Goal: Information Seeking & Learning: Check status

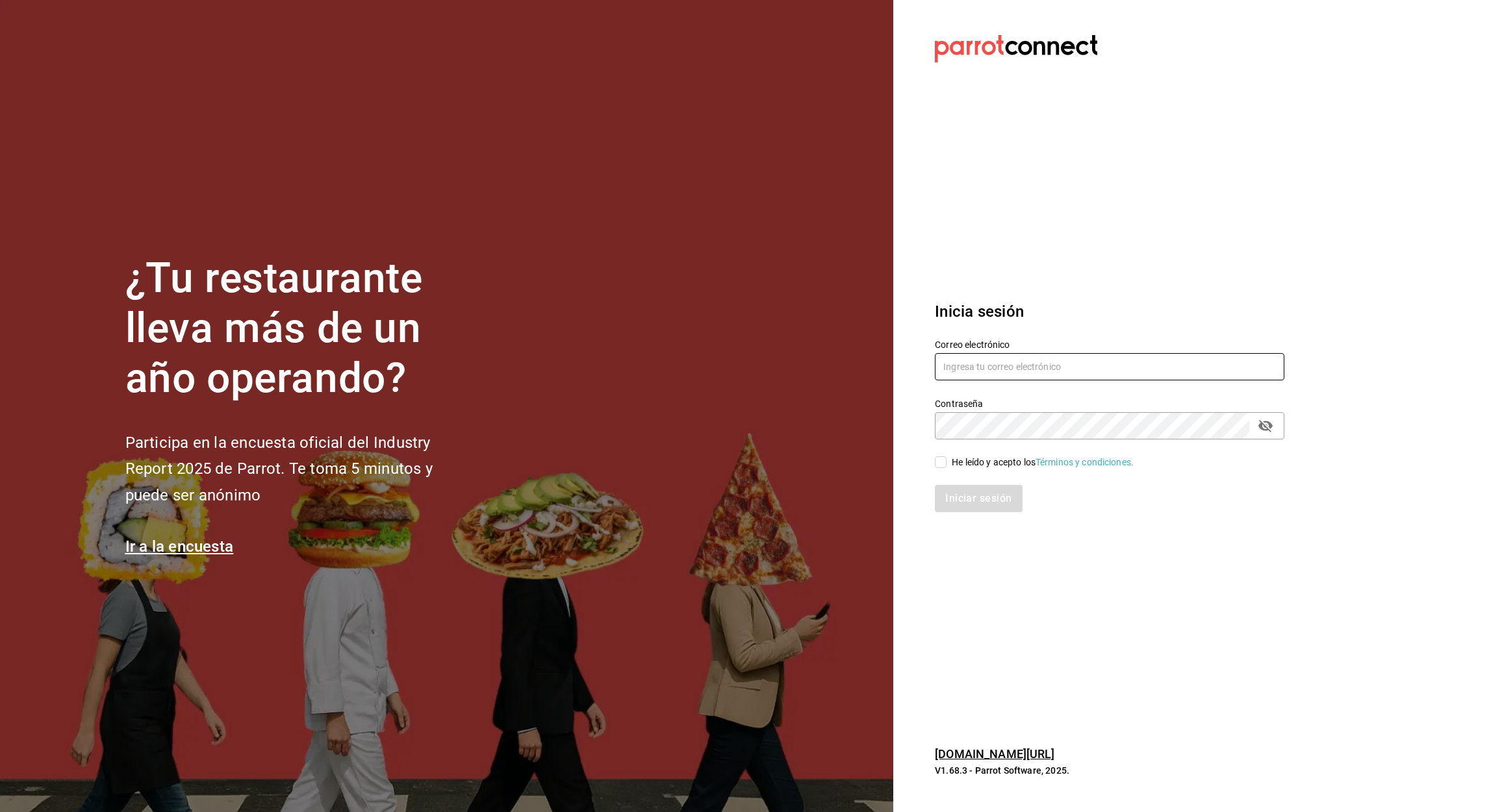
type input "[EMAIL_ADDRESS][DOMAIN_NAME]"
click at [942, 461] on input "He leído y acepto los Términos y condiciones." at bounding box center [941, 463] width 12 height 12
checkbox input "true"
click at [964, 499] on button "Iniciar sesión" at bounding box center [979, 499] width 88 height 27
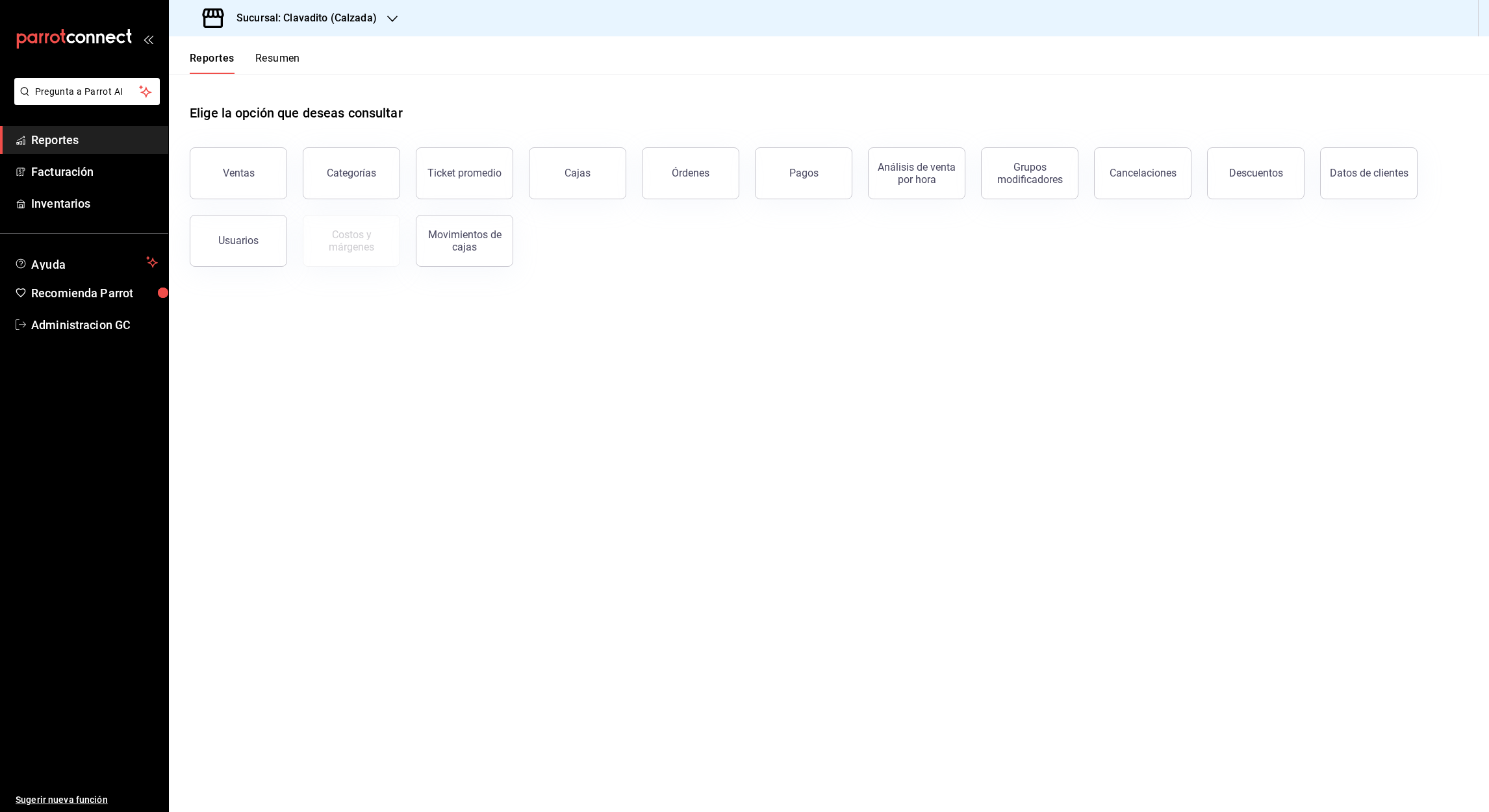
click at [306, 14] on h3 "Sucursal: Clavadito (Calzada)" at bounding box center [301, 18] width 151 height 16
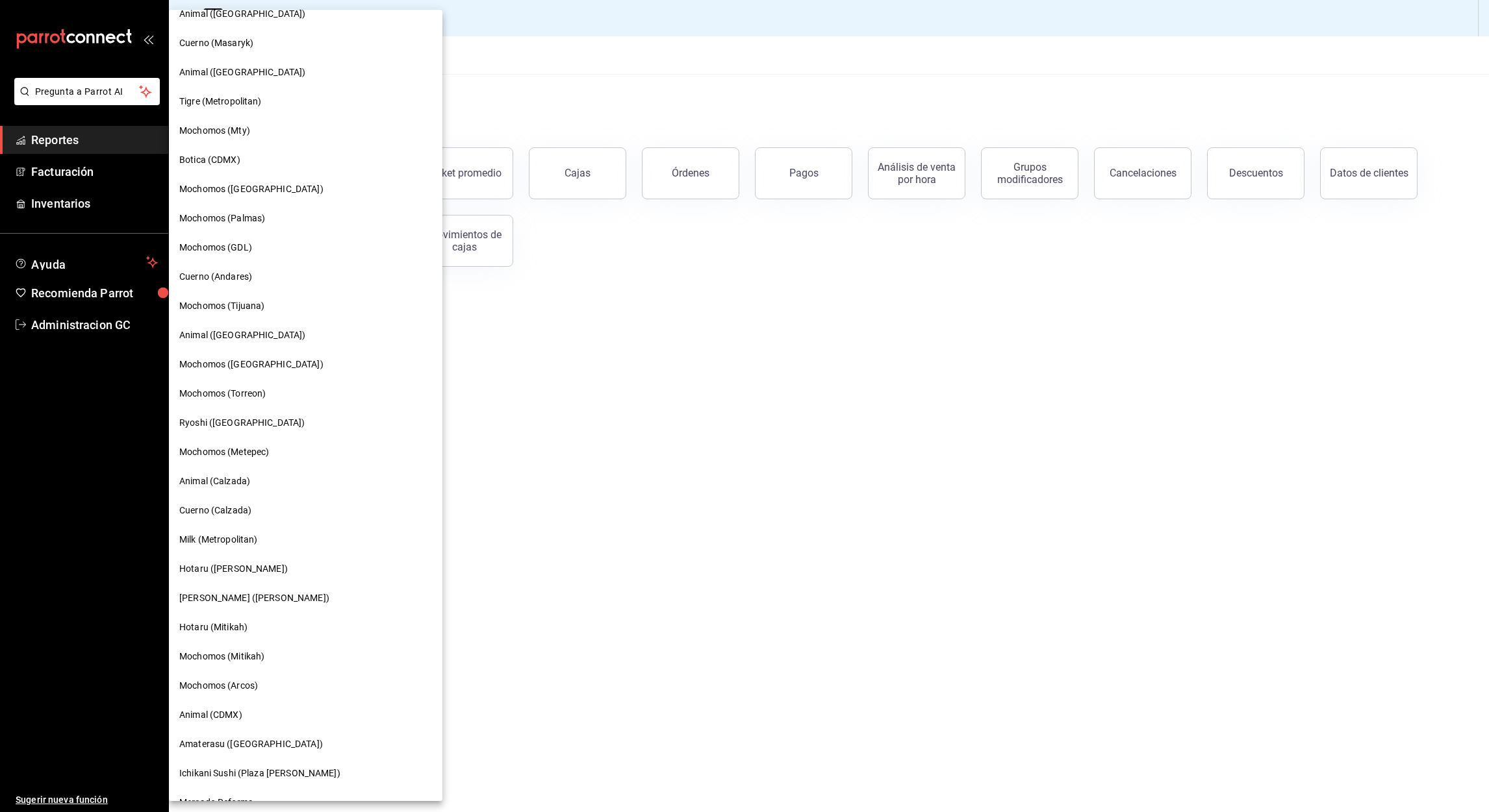
scroll to position [357, 0]
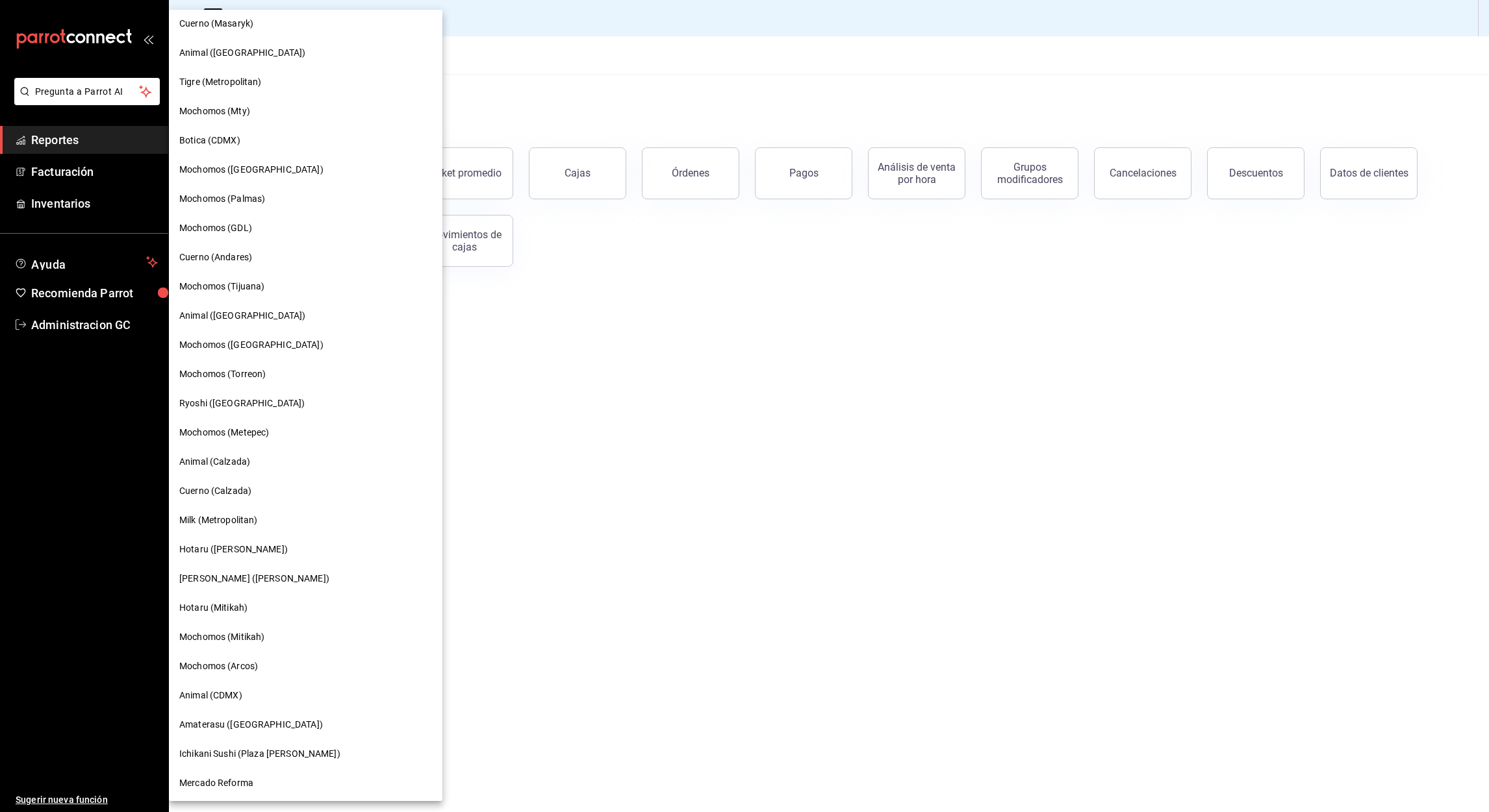
click at [252, 689] on div "Animal (CDMX)" at bounding box center [306, 695] width 253 height 14
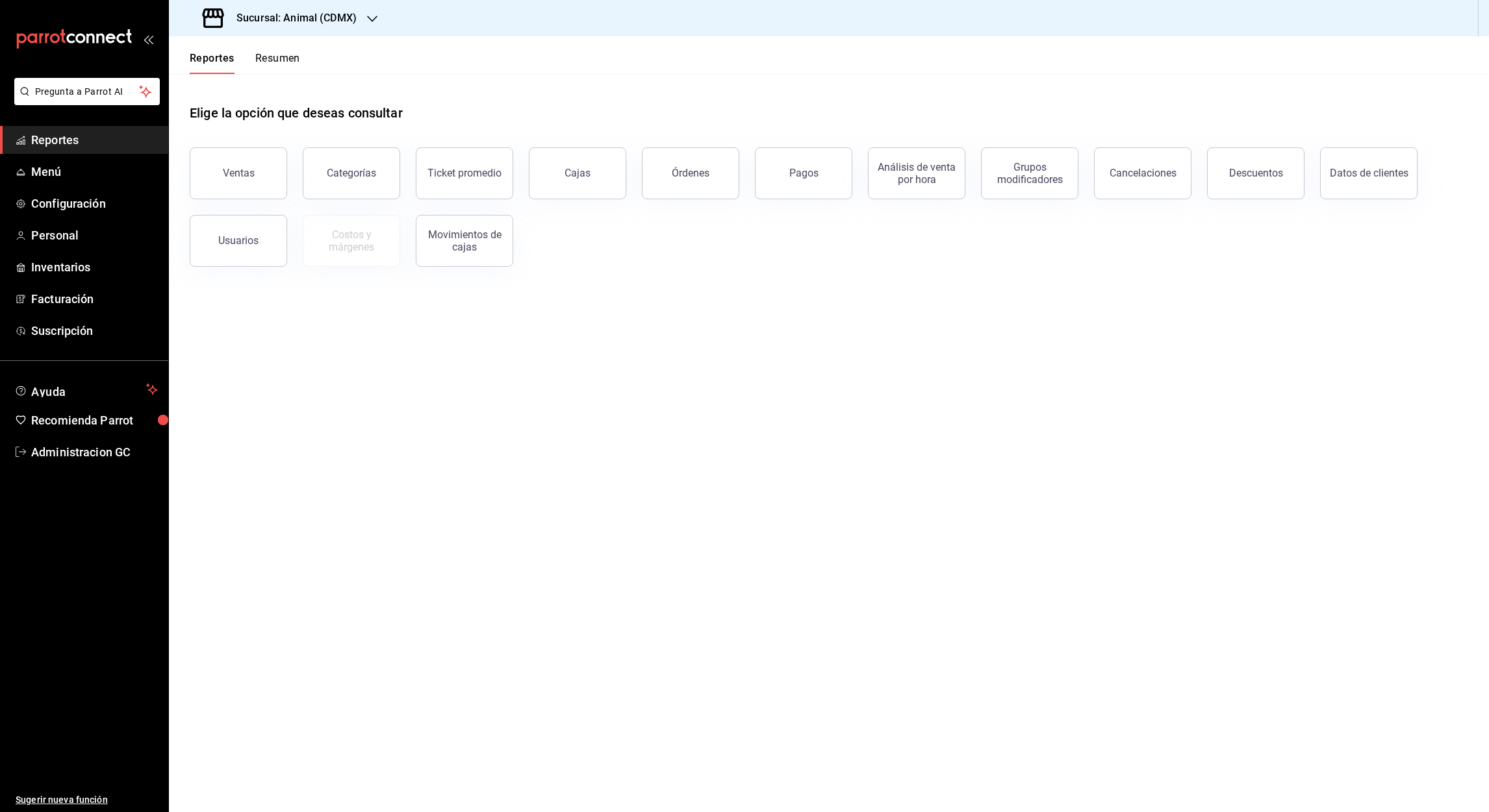
click at [236, 168] on div "Ventas" at bounding box center [239, 173] width 32 height 12
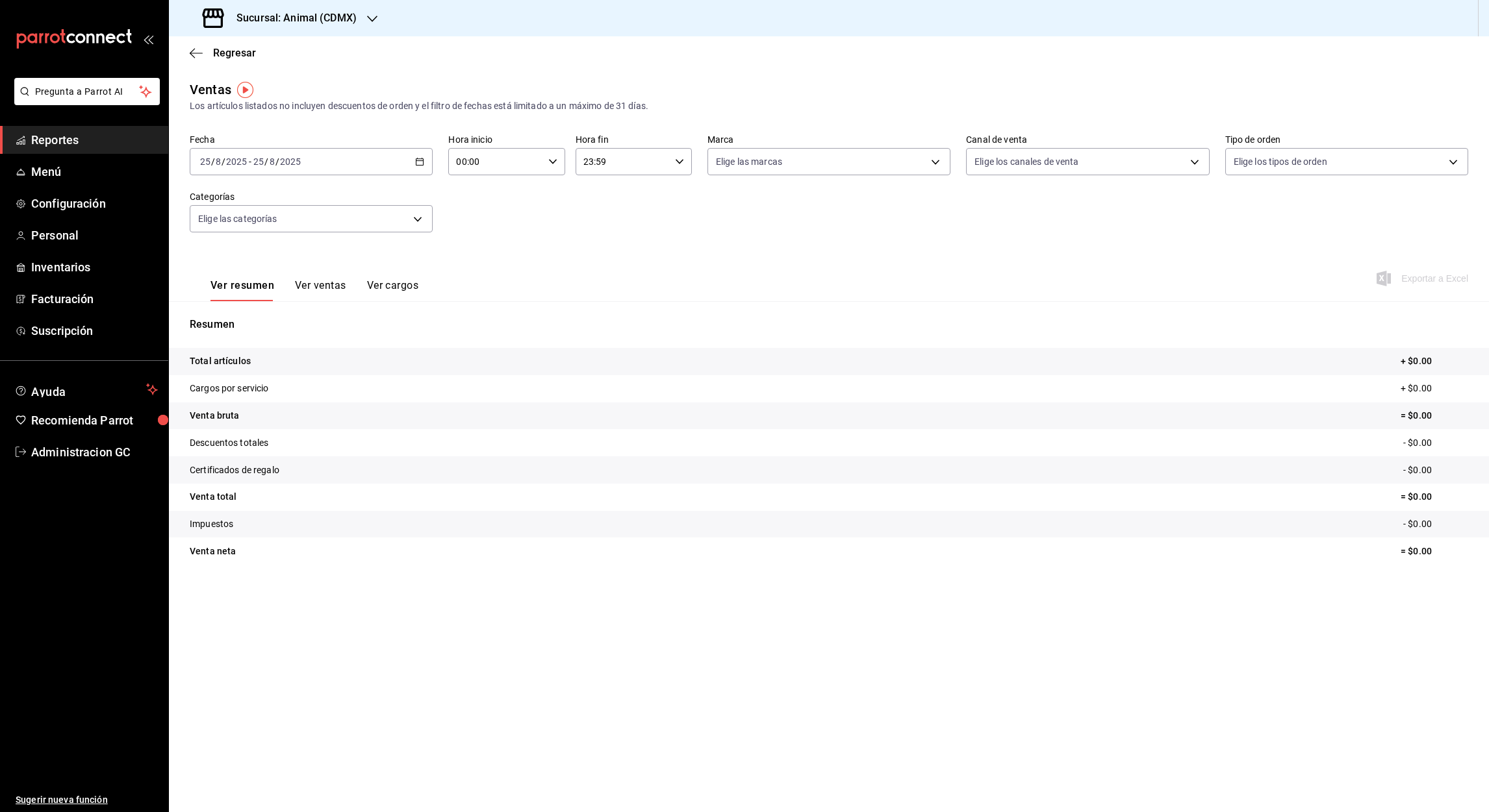
click at [418, 159] on icon "button" at bounding box center [419, 162] width 9 height 9
click at [230, 315] on span "Rango de fechas" at bounding box center [251, 318] width 101 height 14
click at [446, 204] on div "agosto de 2025" at bounding box center [409, 208] width 161 height 16
click at [449, 206] on icon "button" at bounding box center [455, 208] width 16 height 16
click at [363, 246] on abbr "1" at bounding box center [363, 248] width 5 height 9
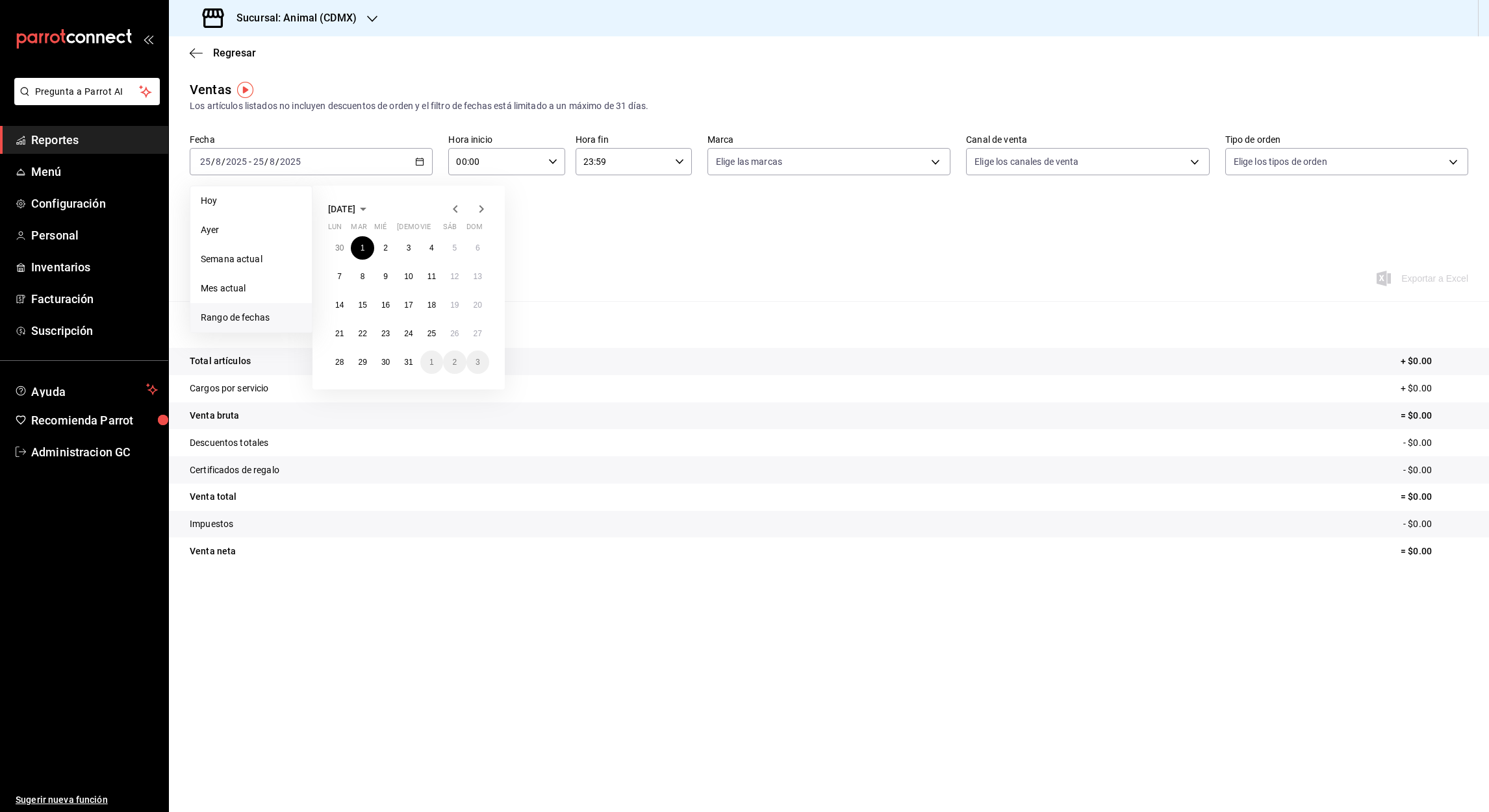
click at [659, 309] on div "Resumen Total artículos + $0.00 Cargos por servicio + $0.00 Venta bruta = $0.00…" at bounding box center [828, 440] width 1320 height 279
click at [415, 163] on icon "button" at bounding box center [419, 162] width 9 height 9
click at [423, 160] on 287 "button" at bounding box center [419, 162] width 8 height 7
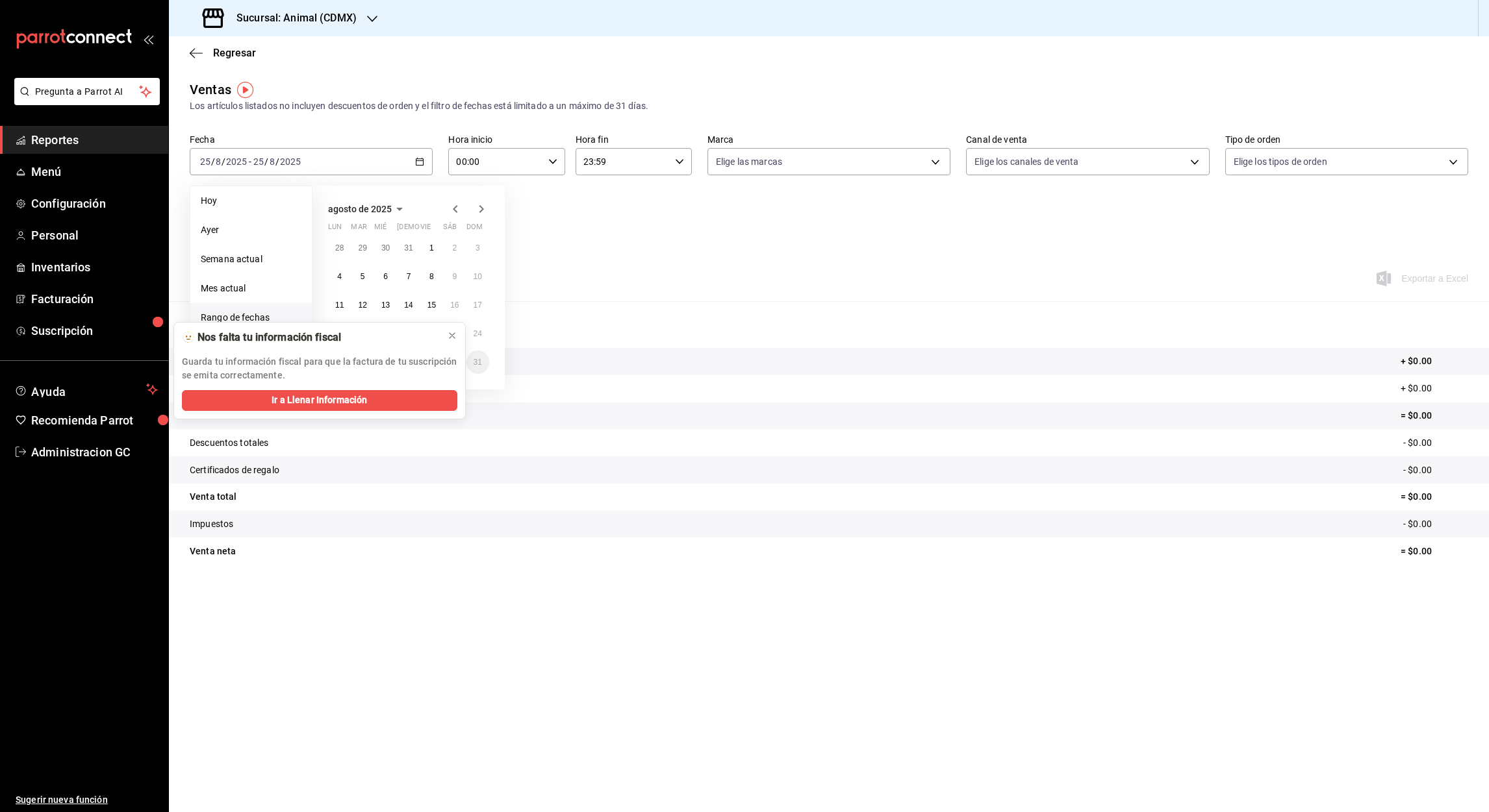
click at [457, 204] on icon "button" at bounding box center [455, 208] width 16 height 16
click at [362, 242] on button "1" at bounding box center [362, 248] width 23 height 23
click at [479, 334] on abbr "27" at bounding box center [477, 333] width 8 height 9
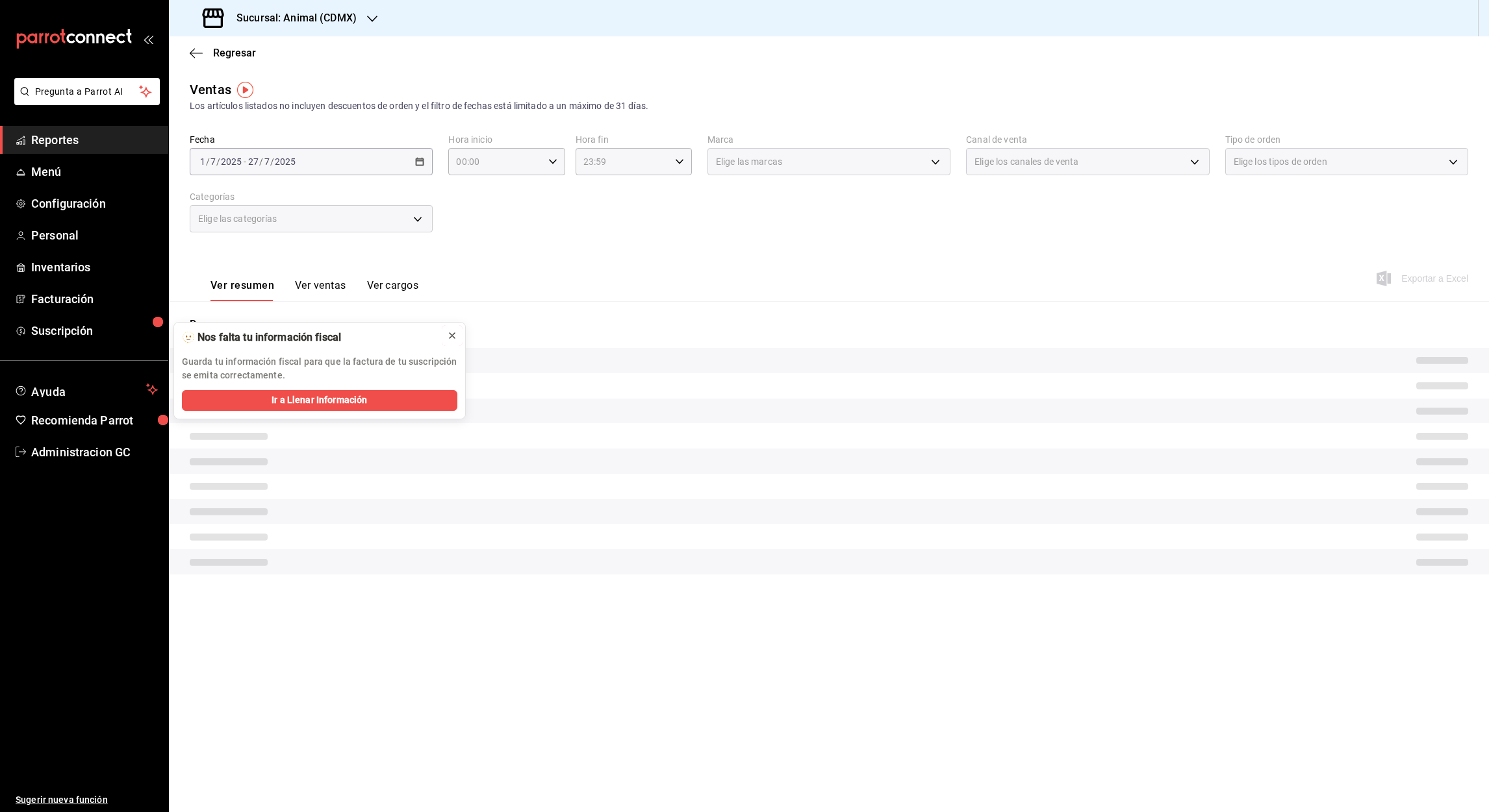
click at [454, 330] on icon at bounding box center [452, 336] width 11 height 11
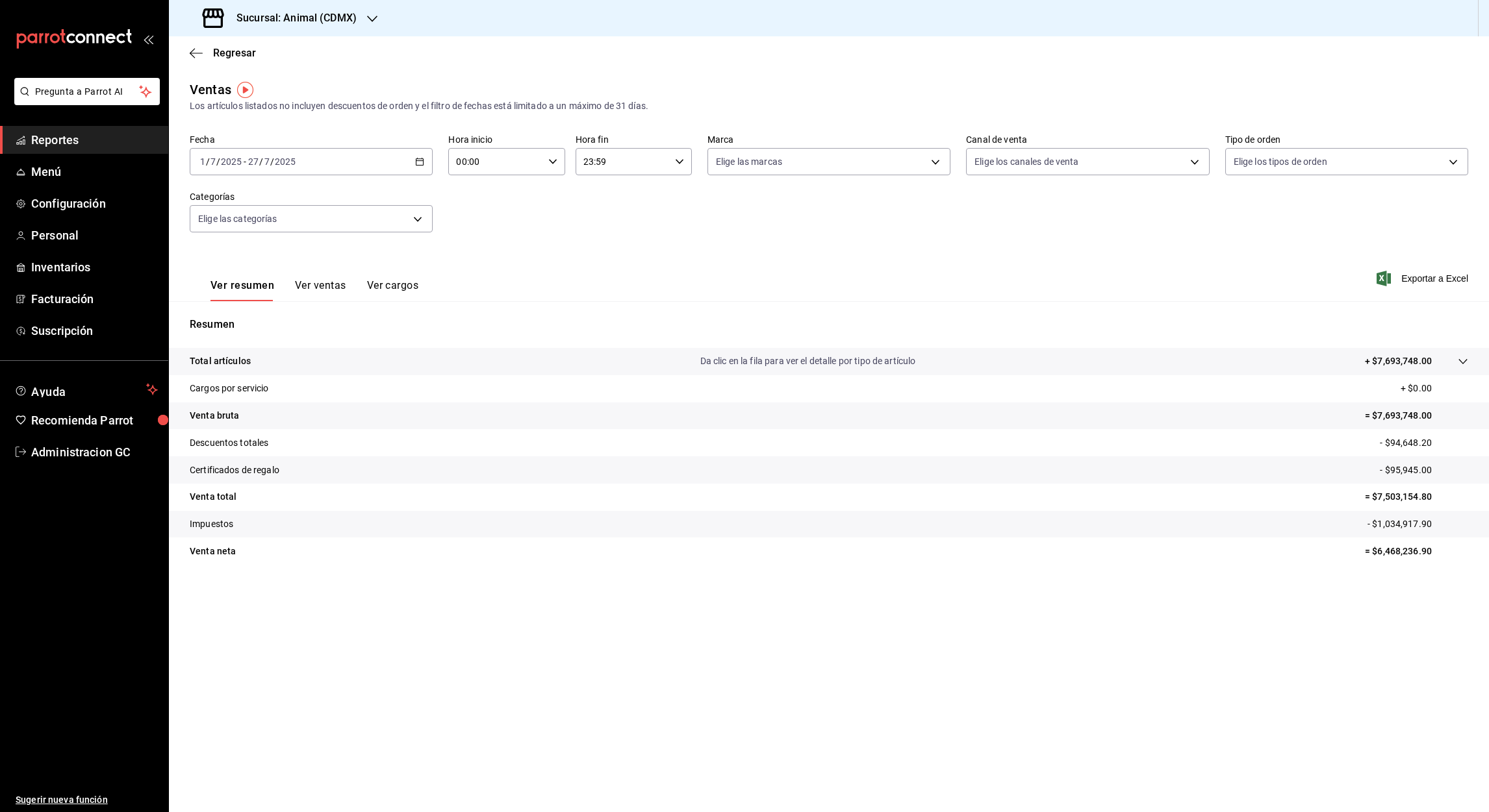
drag, startPoint x: 248, startPoint y: 168, endPoint x: 257, endPoint y: 168, distance: 9.0
click at [257, 168] on div "2025-07-01 1 / 7 / 2025 - 2025-07-27 27 / 7 / 2025" at bounding box center [311, 162] width 243 height 27
drag, startPoint x: 248, startPoint y: 163, endPoint x: 254, endPoint y: 163, distance: 6.0
click at [556, 160] on div "00:00 Hora inicio" at bounding box center [506, 162] width 116 height 27
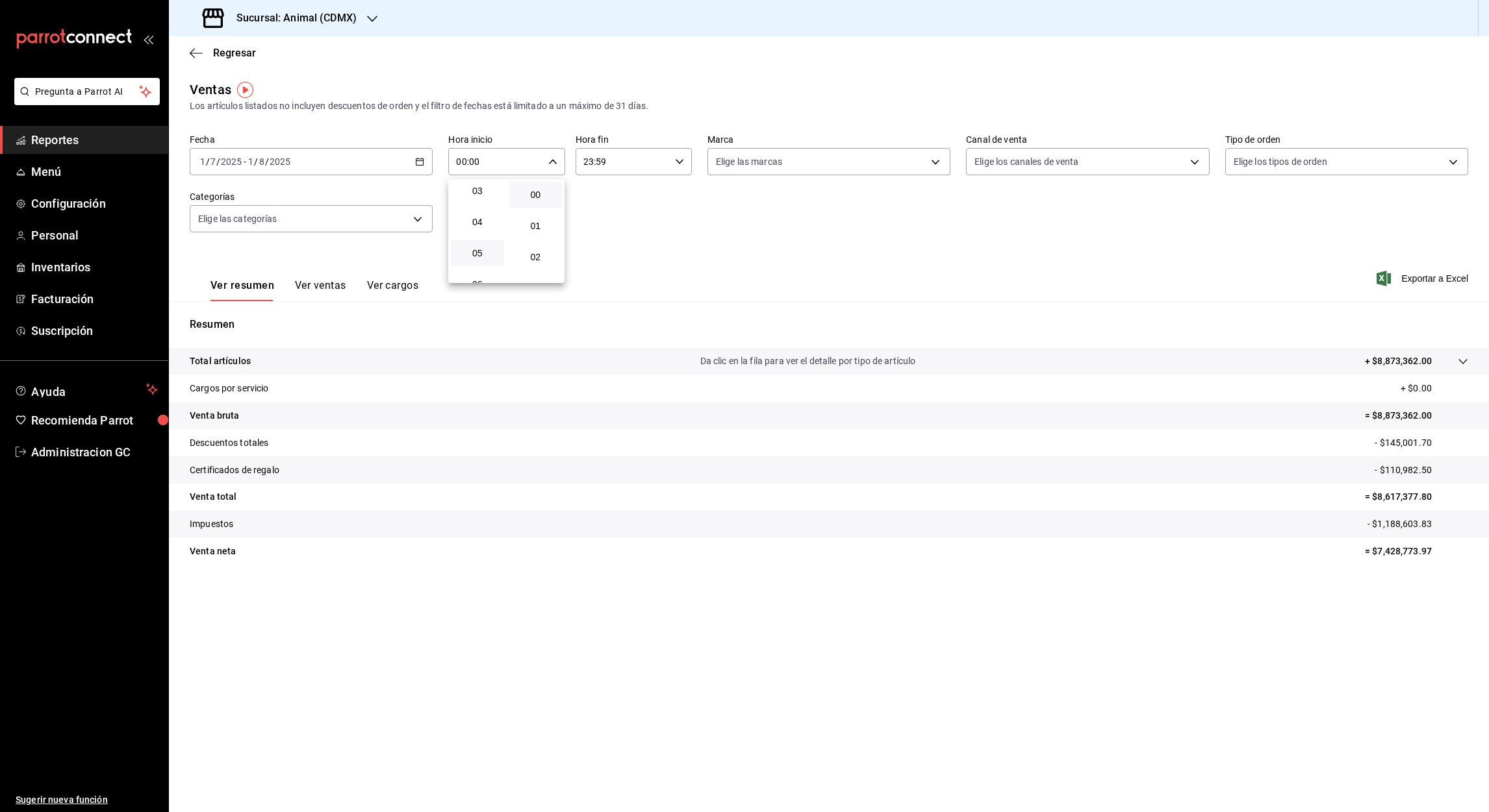
click at [481, 242] on button "05" at bounding box center [477, 253] width 53 height 26
type input "05:00"
click at [680, 161] on div at bounding box center [744, 406] width 1489 height 812
click at [680, 163] on \(Stroke\) "button" at bounding box center [679, 161] width 8 height 5
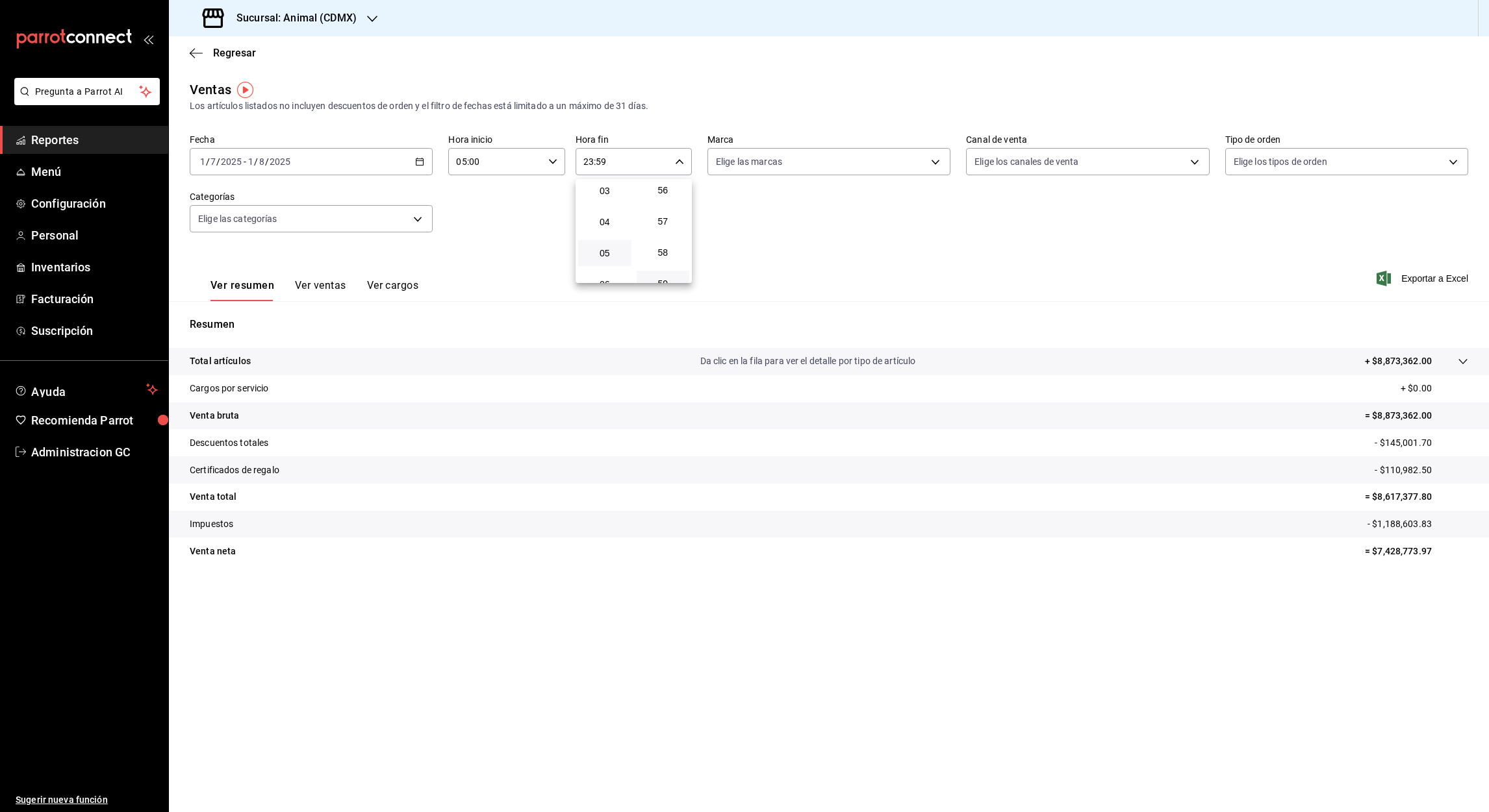
click at [608, 243] on button "05" at bounding box center [604, 253] width 53 height 26
click at [668, 193] on span "00" at bounding box center [663, 195] width 38 height 11
type input "05:00"
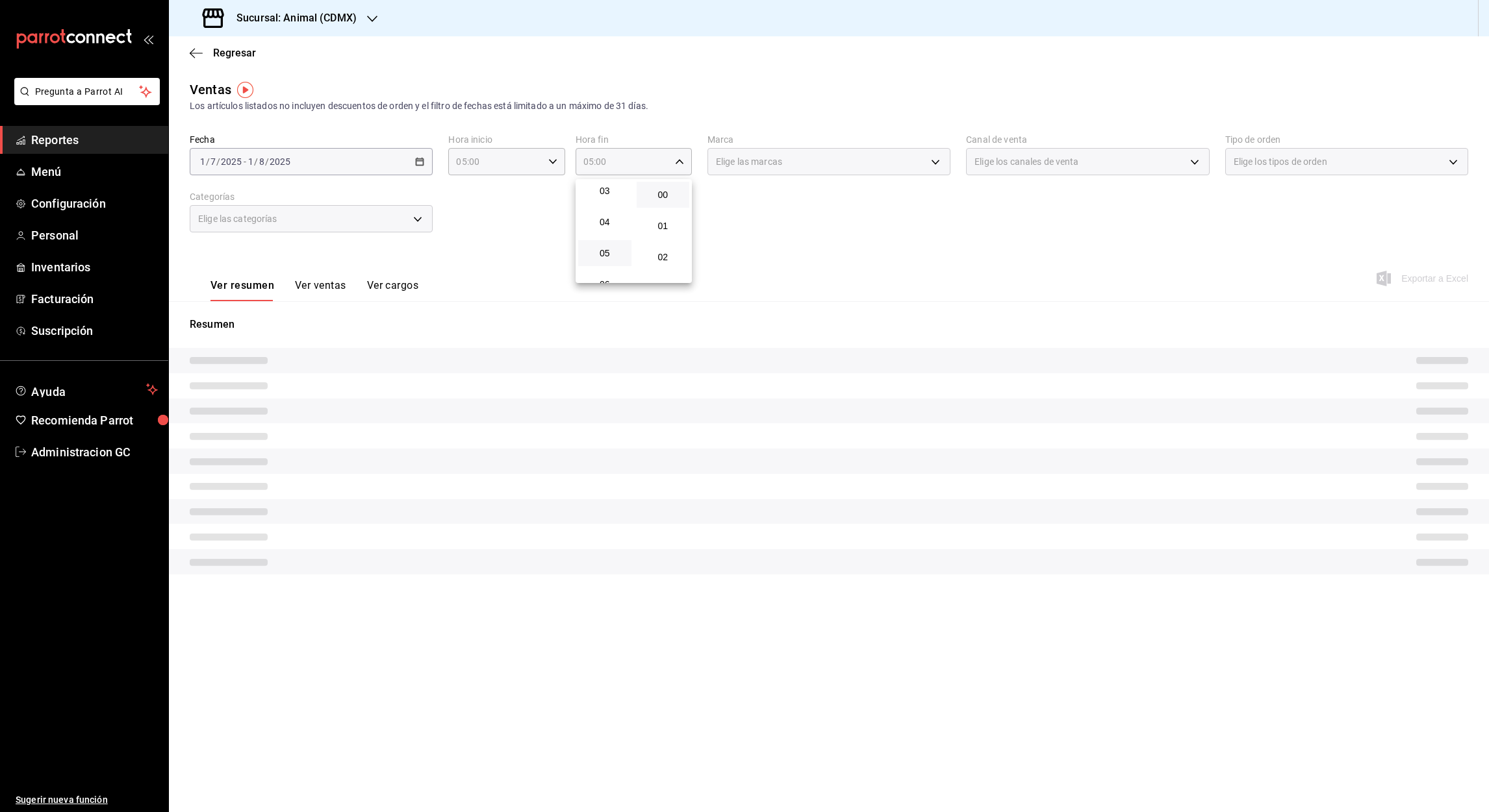
click at [856, 248] on div at bounding box center [744, 406] width 1489 height 812
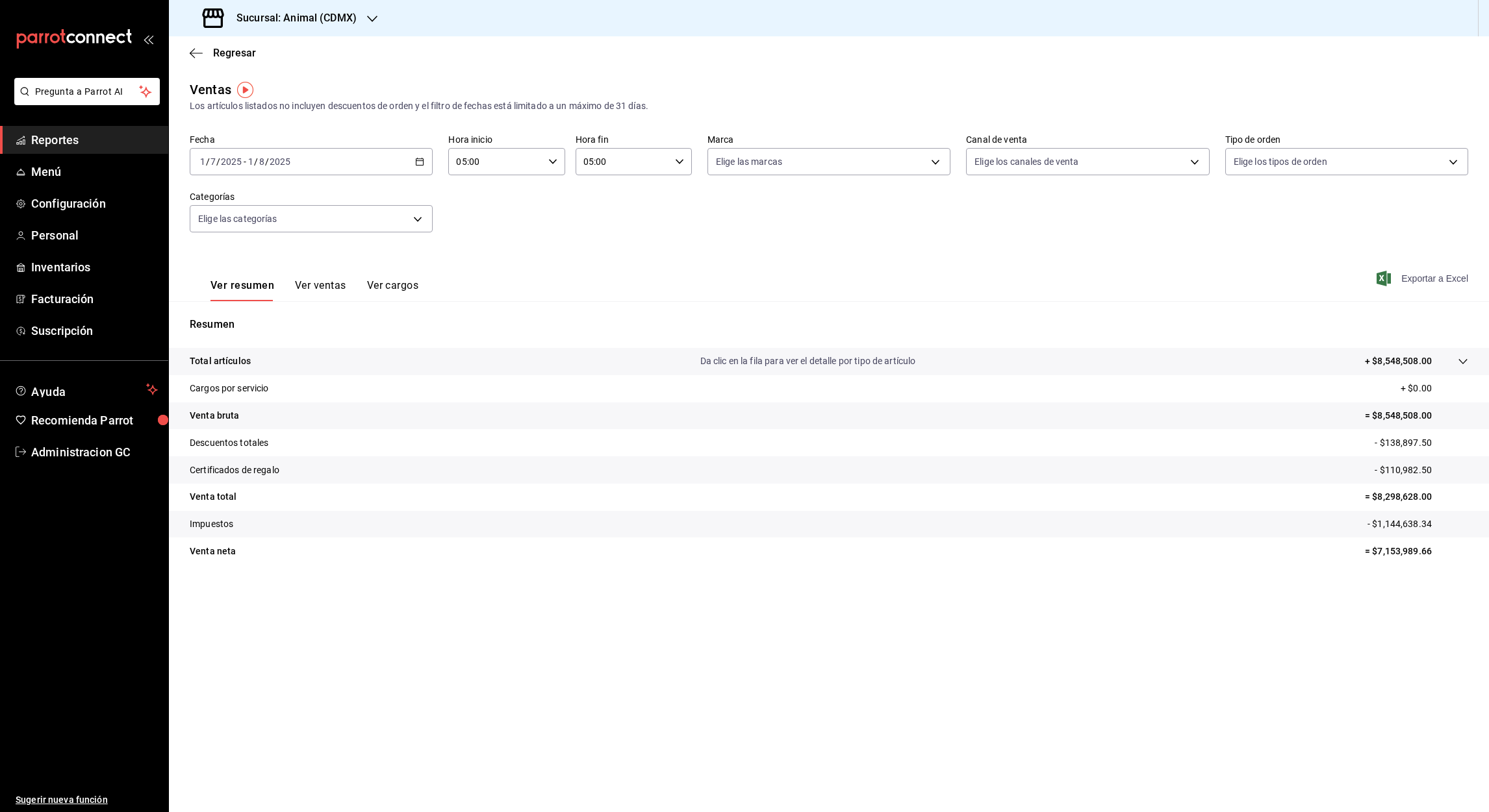
click at [1385, 276] on icon "button" at bounding box center [1383, 278] width 14 height 16
drag, startPoint x: 883, startPoint y: 452, endPoint x: 999, endPoint y: 370, distance: 142.1
click at [883, 449] on tr "Descuentos totales - $138,897.50" at bounding box center [828, 442] width 1320 height 27
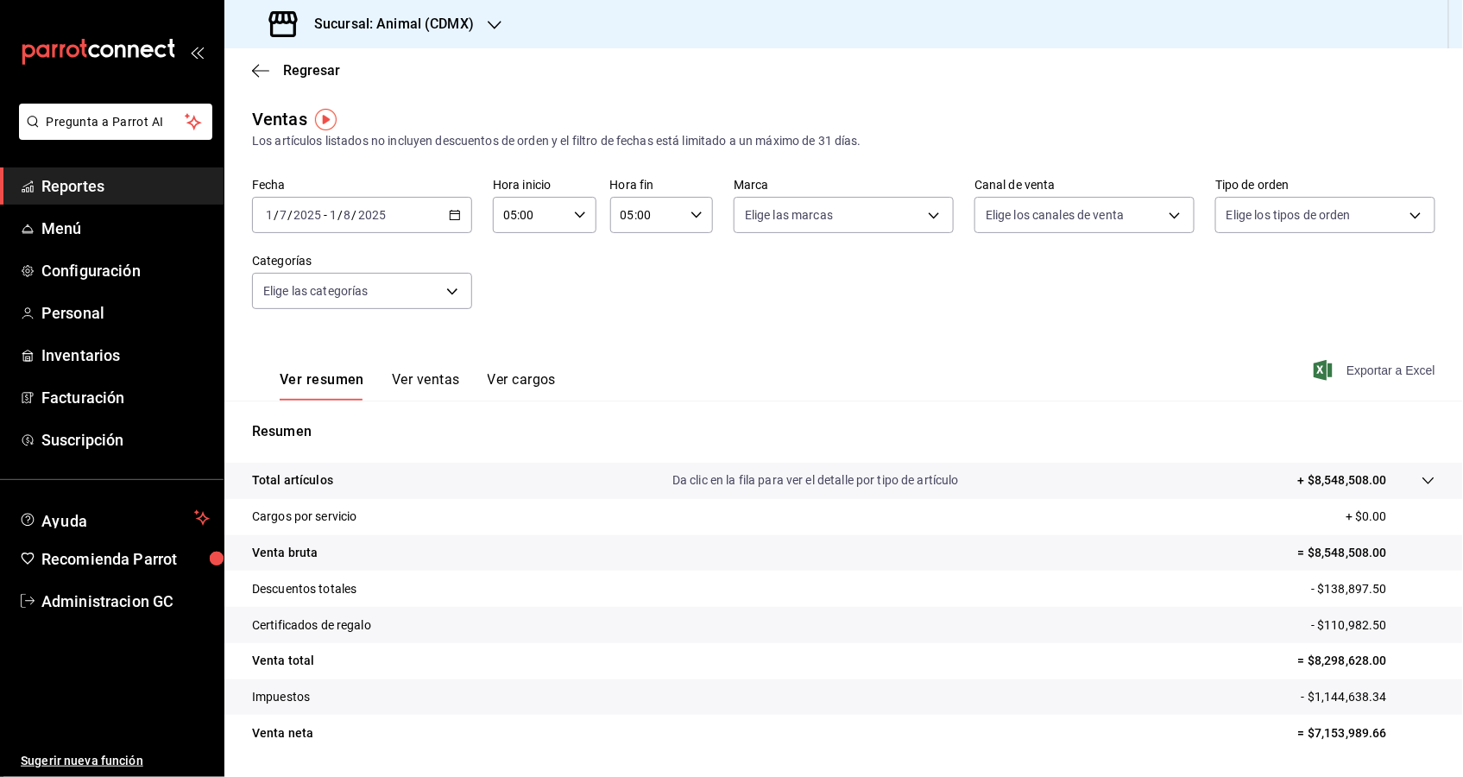
click at [945, 380] on div "Ver resumen Ver ventas Ver cargos Exportar a Excel" at bounding box center [843, 365] width 1238 height 71
